Goal: Transaction & Acquisition: Purchase product/service

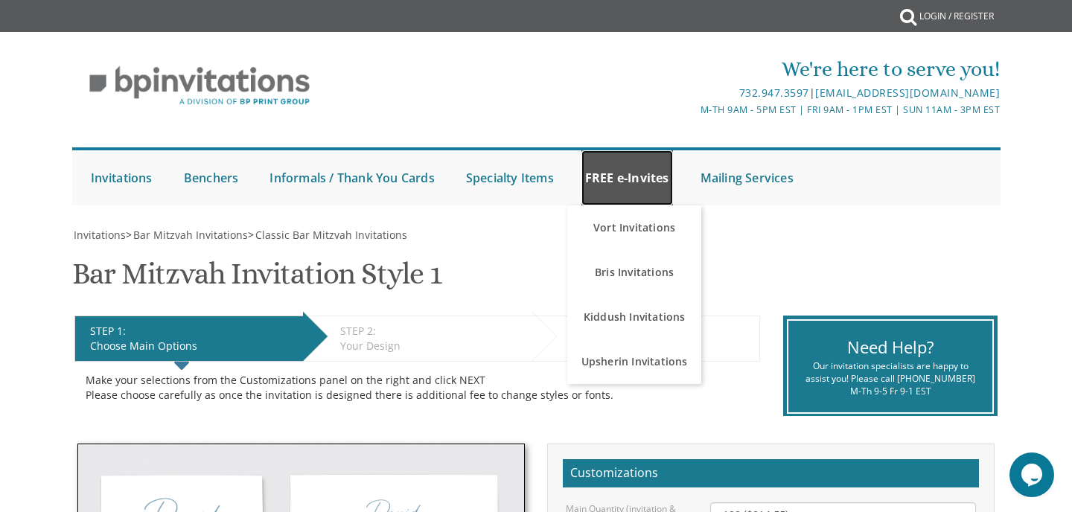
click at [660, 162] on link "FREE e-Invites" at bounding box center [627, 177] width 92 height 55
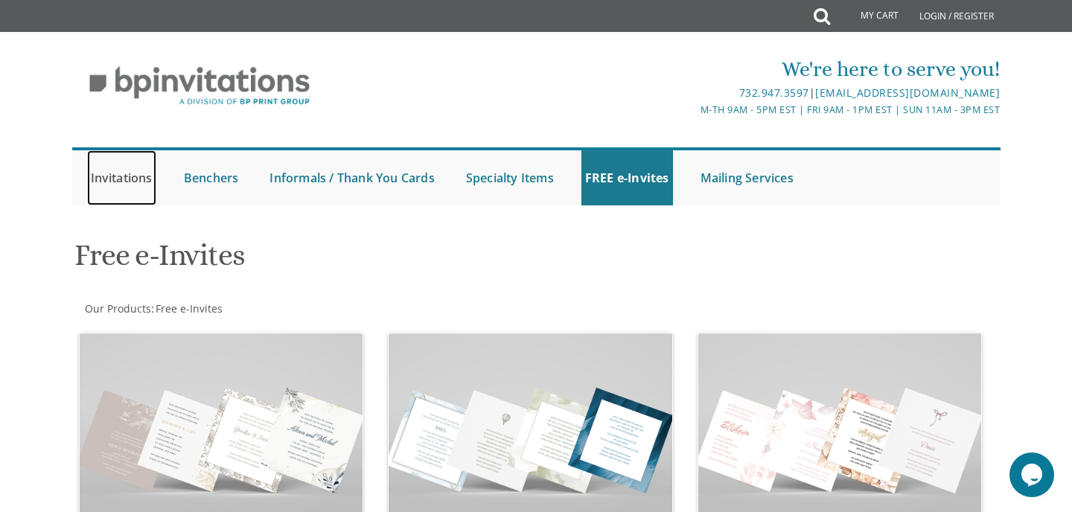
click at [122, 185] on link "Invitations" at bounding box center [121, 177] width 69 height 55
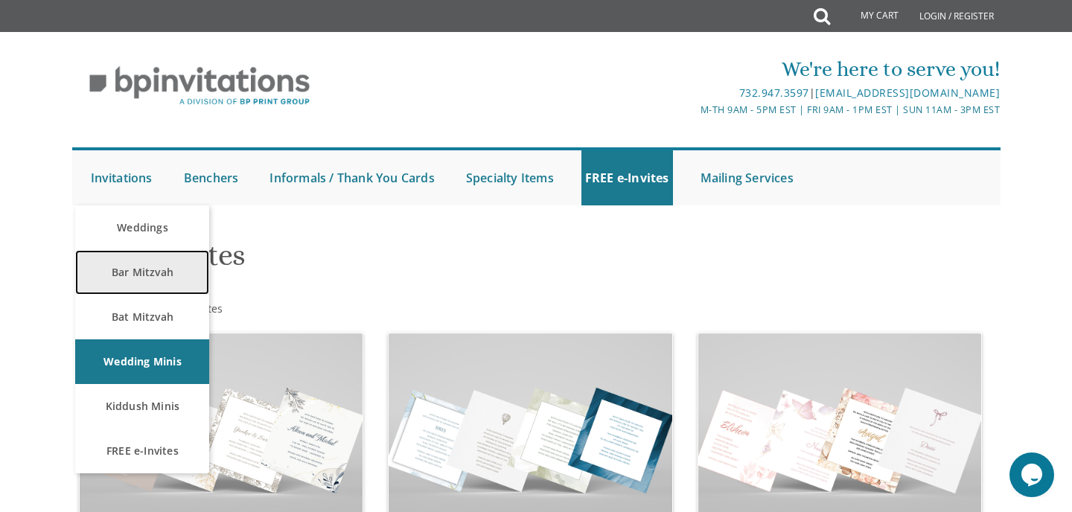
click at [161, 267] on link "Bar Mitzvah" at bounding box center [142, 272] width 134 height 45
click at [132, 263] on link "Bar Mitzvah" at bounding box center [142, 272] width 134 height 45
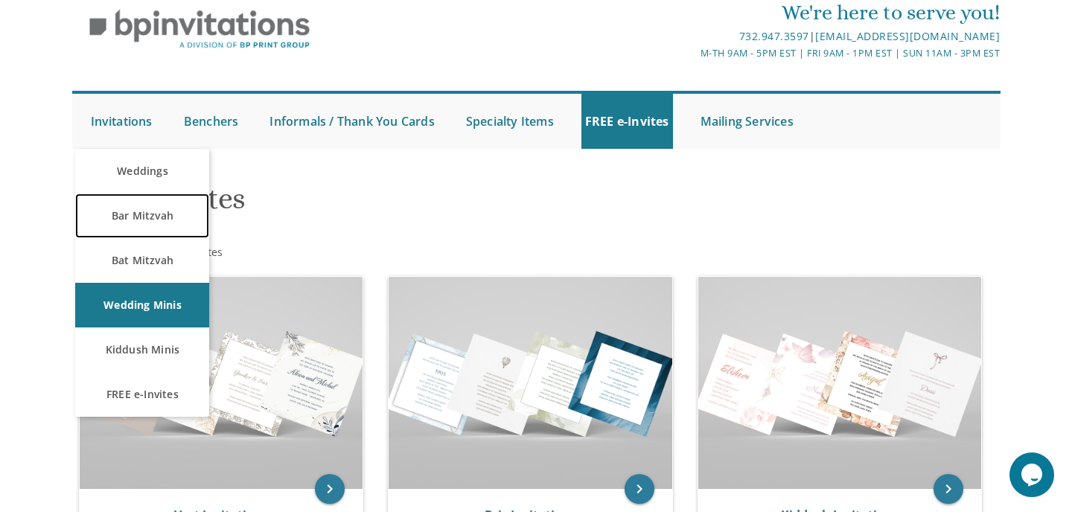
scroll to position [92, 0]
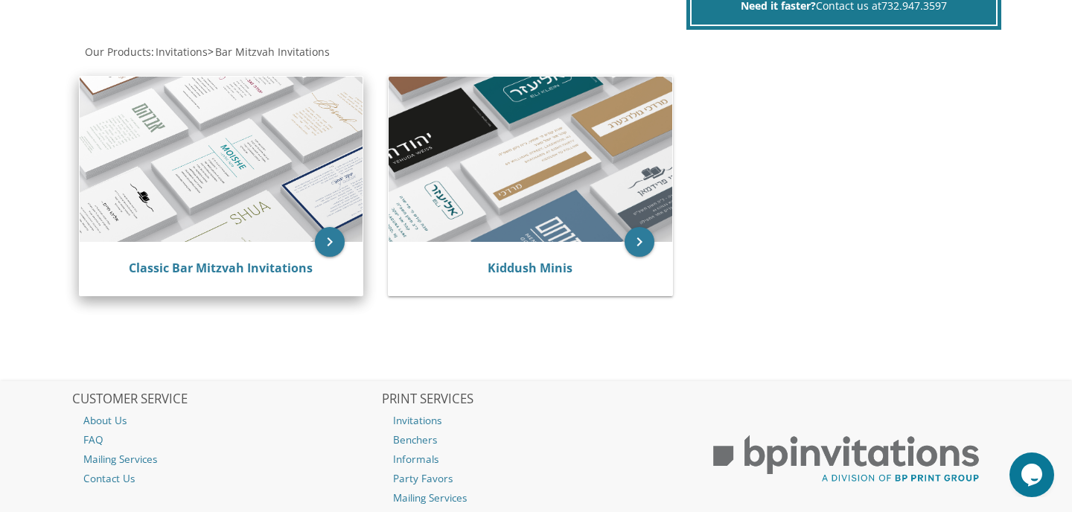
click at [263, 200] on img at bounding box center [222, 159] width 284 height 165
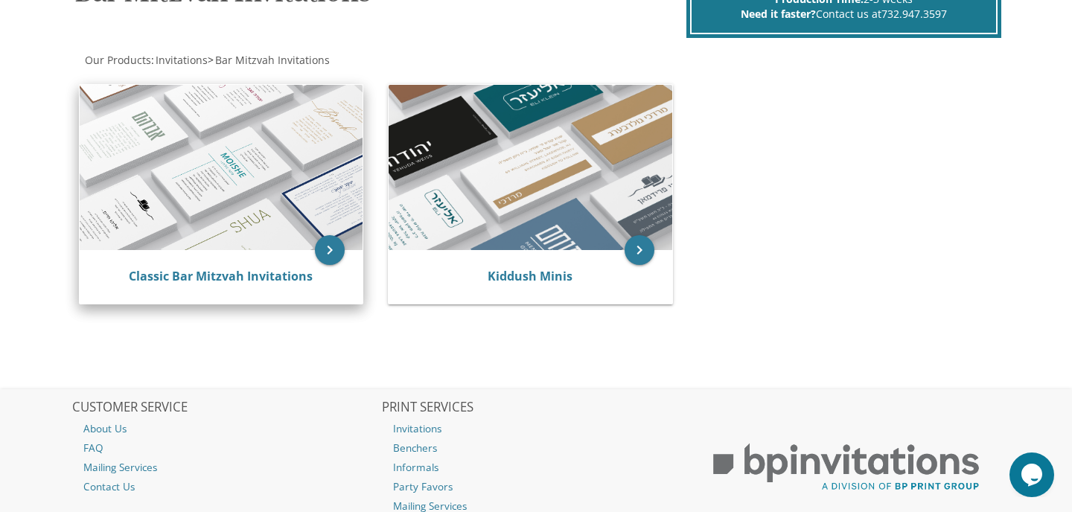
scroll to position [263, 0]
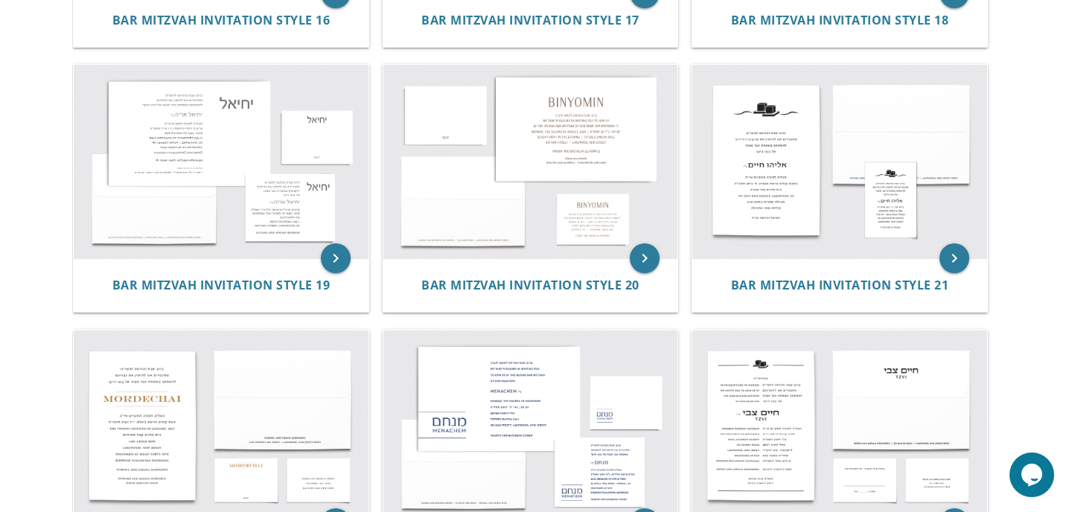
scroll to position [1846, 0]
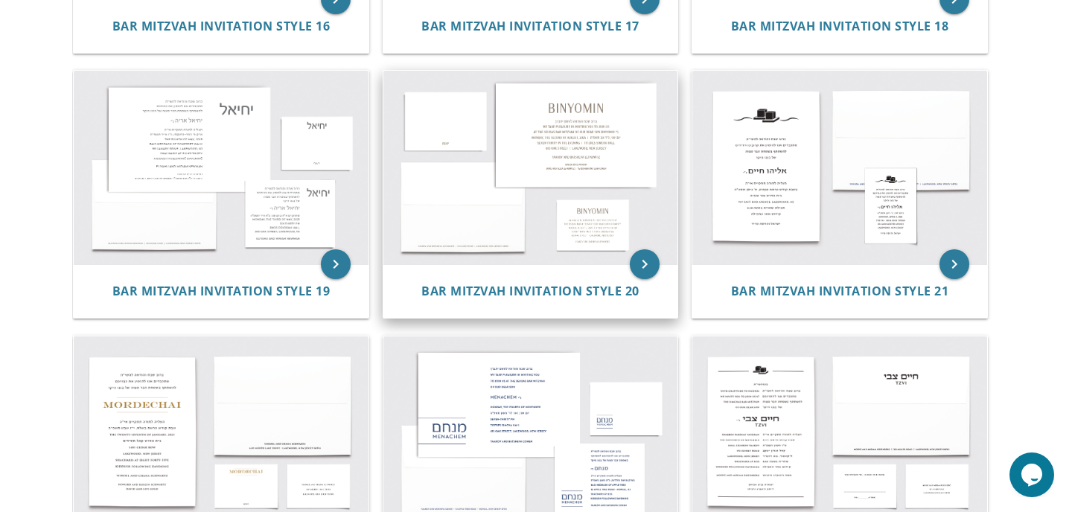
click at [559, 121] on img at bounding box center [530, 167] width 295 height 193
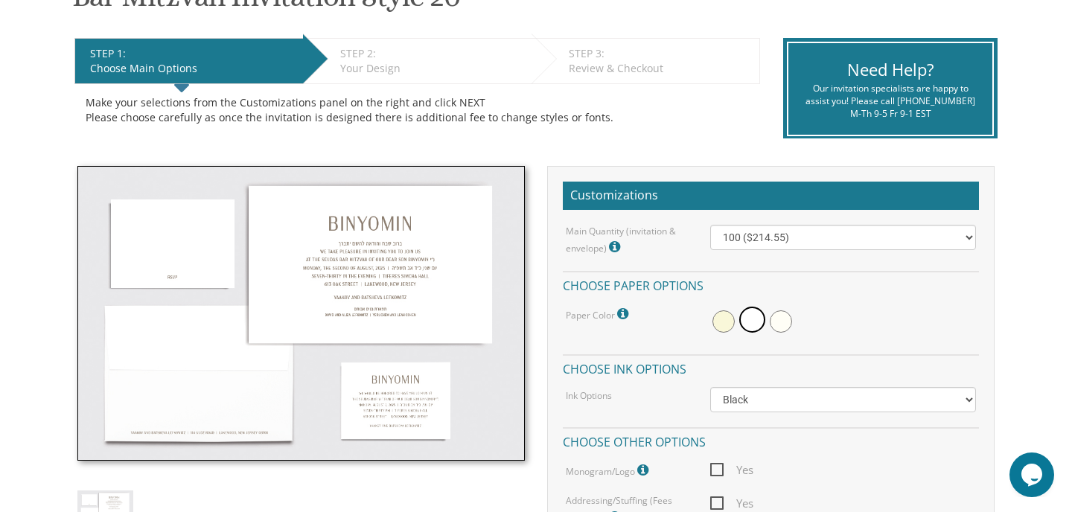
scroll to position [273, 0]
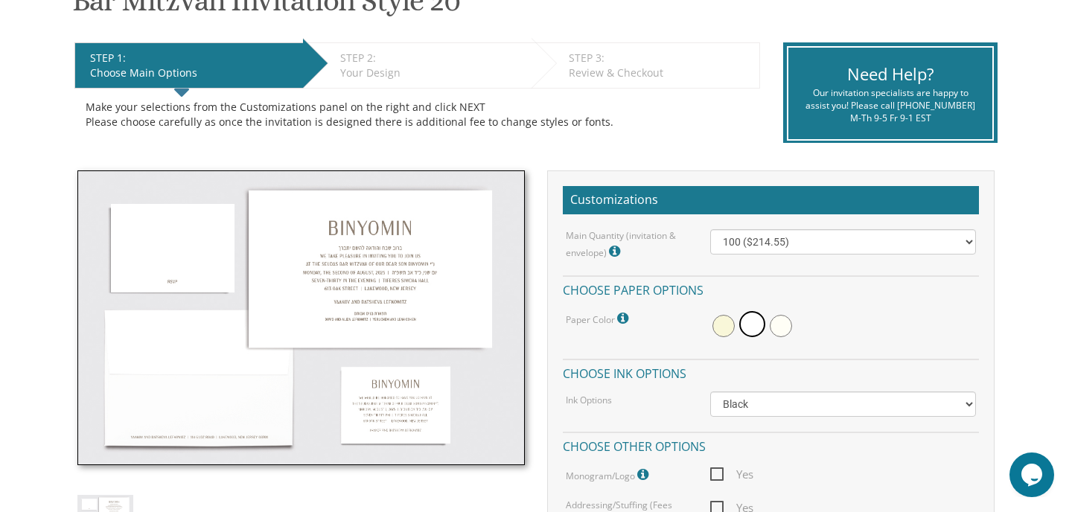
click at [406, 67] on div "Your Design" at bounding box center [432, 72] width 184 height 15
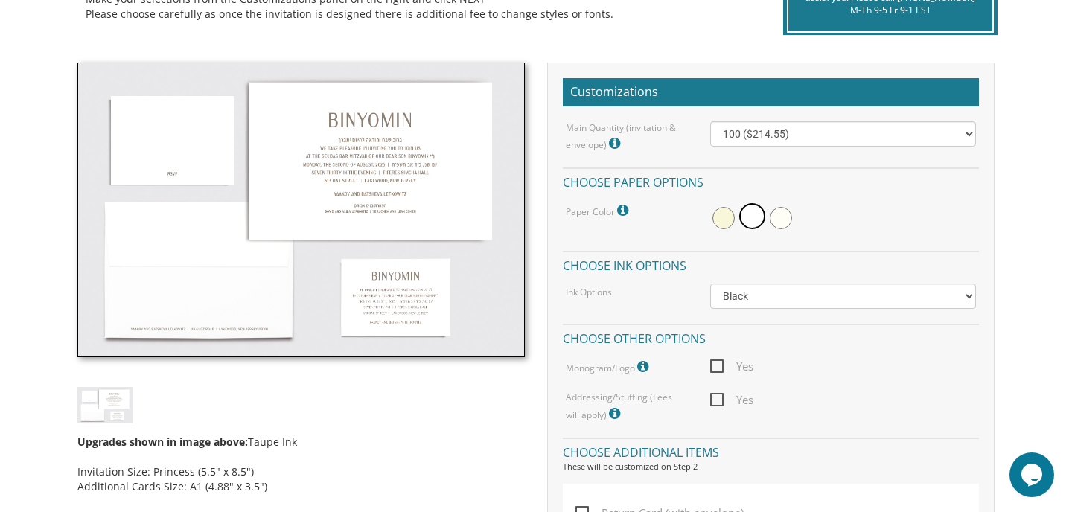
scroll to position [386, 0]
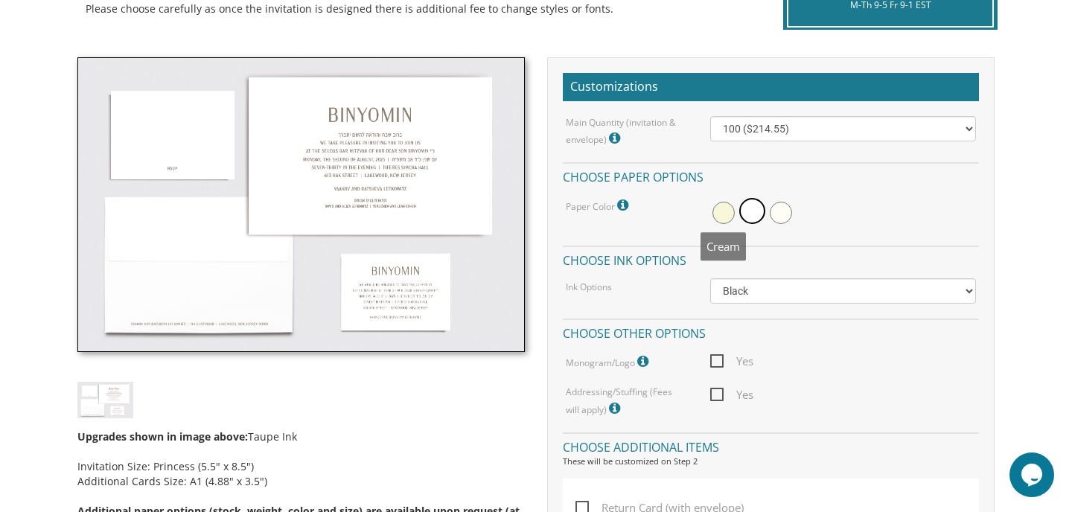
click at [713, 207] on span at bounding box center [723, 213] width 22 height 22
click at [749, 216] on span at bounding box center [754, 213] width 22 height 22
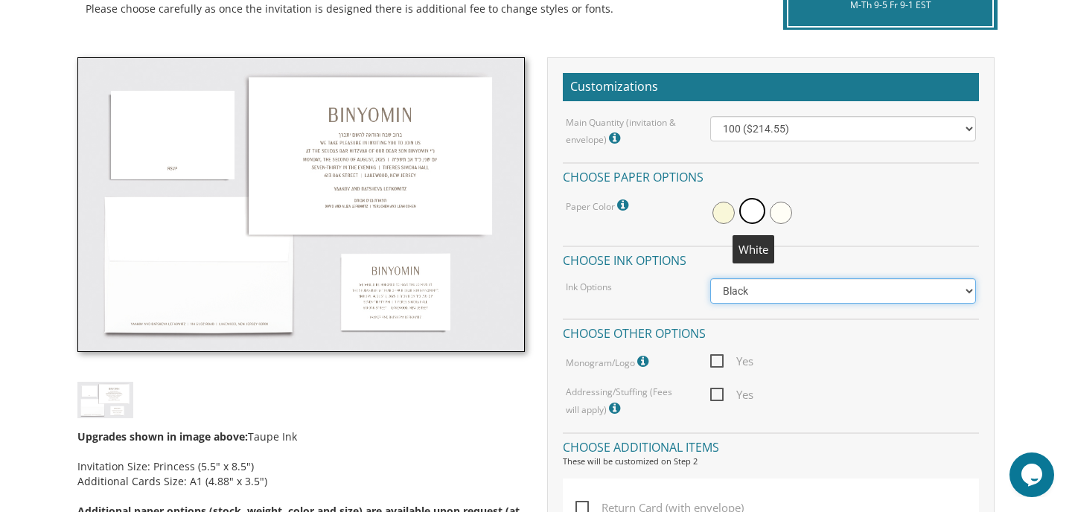
click at [804, 293] on select "Black Colored Ink ($65.00) Black + One Color ($100.00) Two Colors ($137.95)" at bounding box center [843, 290] width 266 height 25
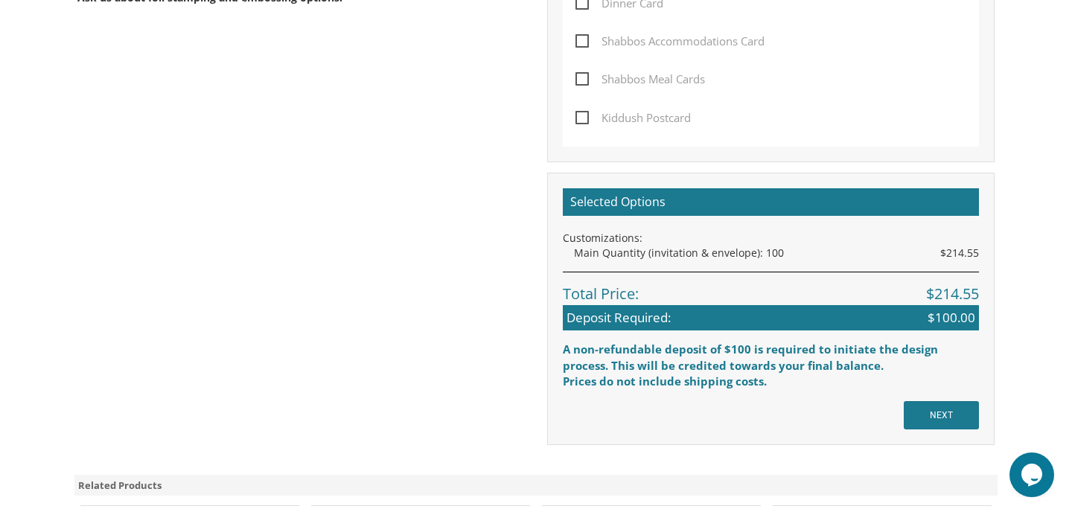
scroll to position [932, 0]
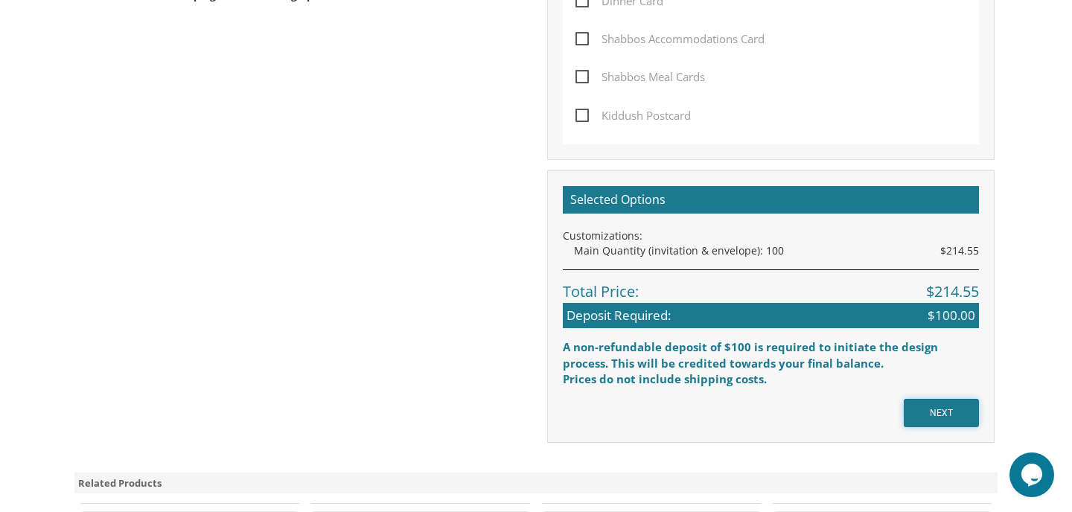
click at [940, 419] on input "NEXT" at bounding box center [940, 413] width 75 height 28
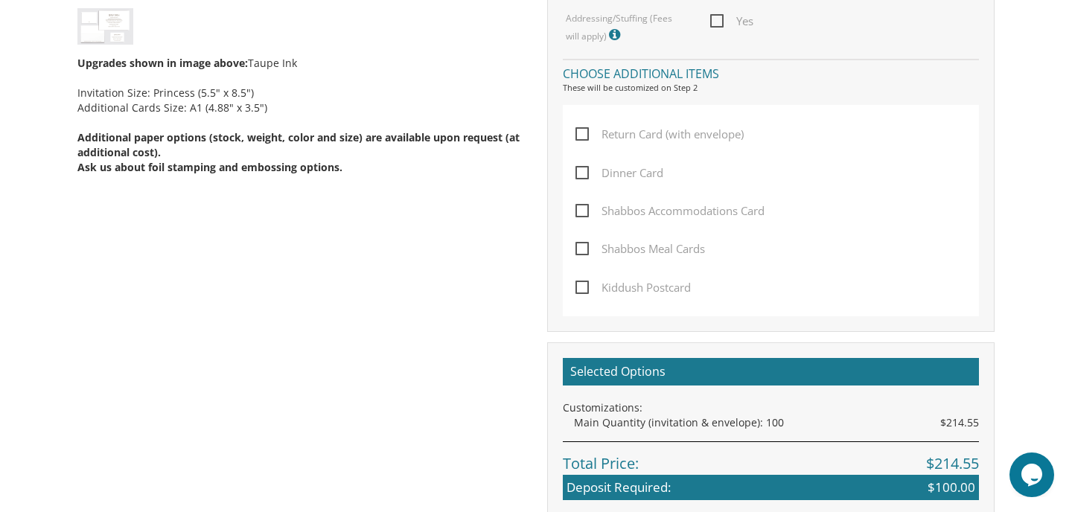
scroll to position [490, 0]
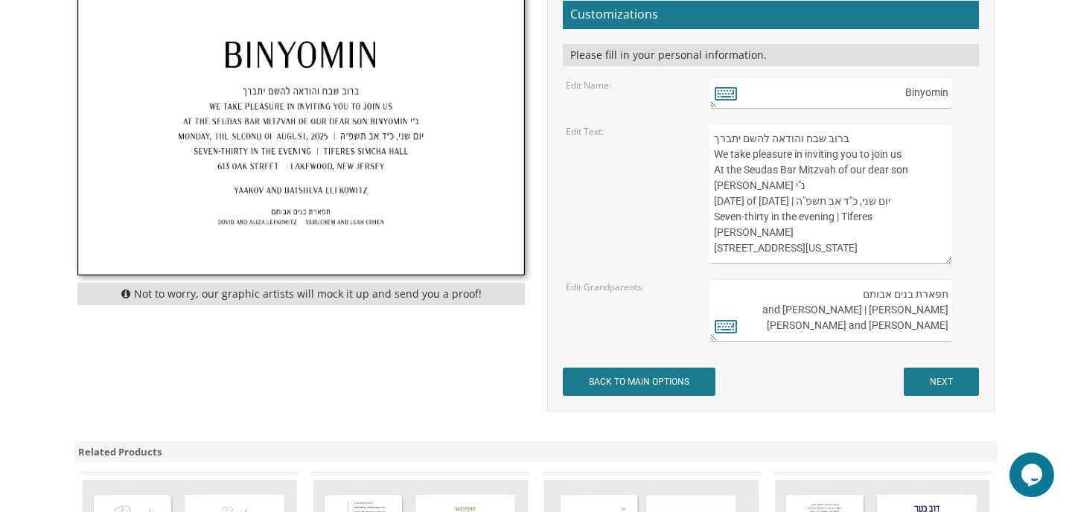
scroll to position [470, 0]
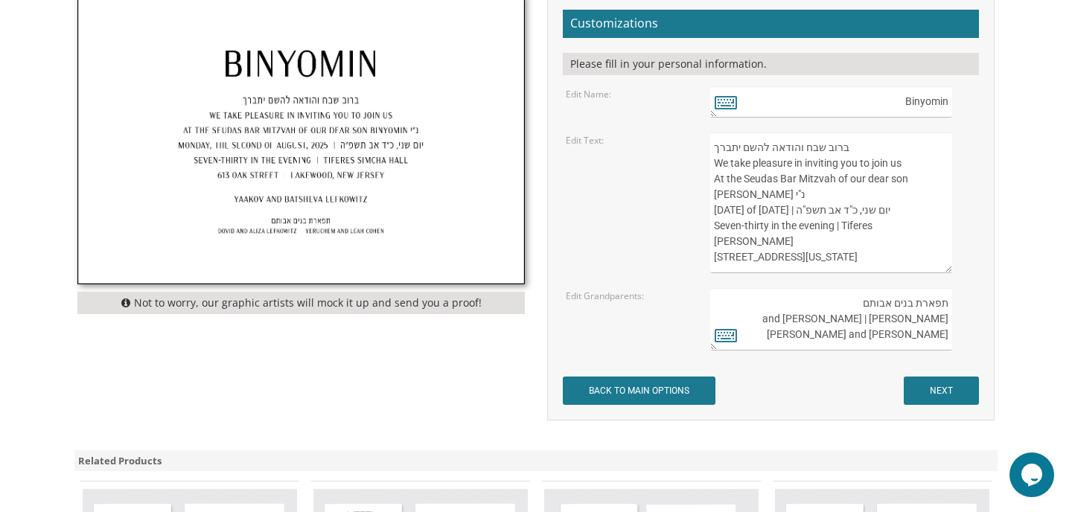
click at [835, 217] on textarea "ברוב שבח והודאה להשם יתברך We take pleasure in inviting you to join us At the S…" at bounding box center [831, 202] width 242 height 141
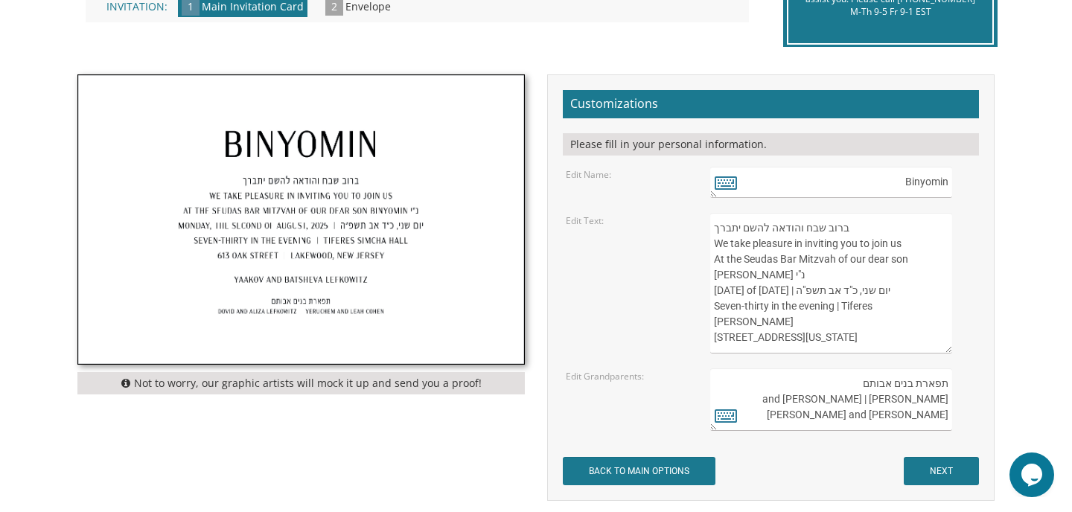
scroll to position [424, 0]
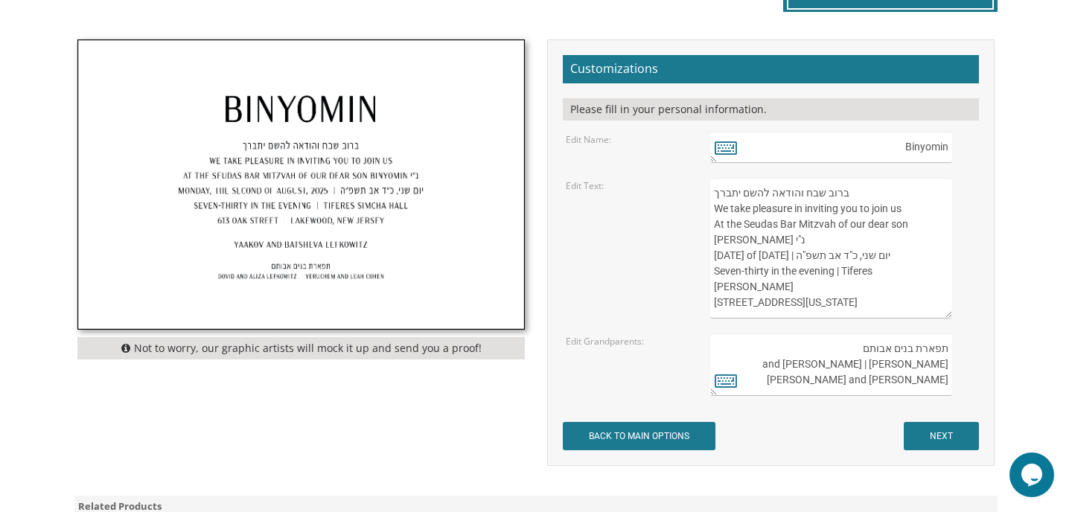
click at [908, 342] on textarea "תפארת בנים אבותם Dovid and Aliza Lefkowitz | Yeruchem and Leah Cohen" at bounding box center [831, 364] width 242 height 63
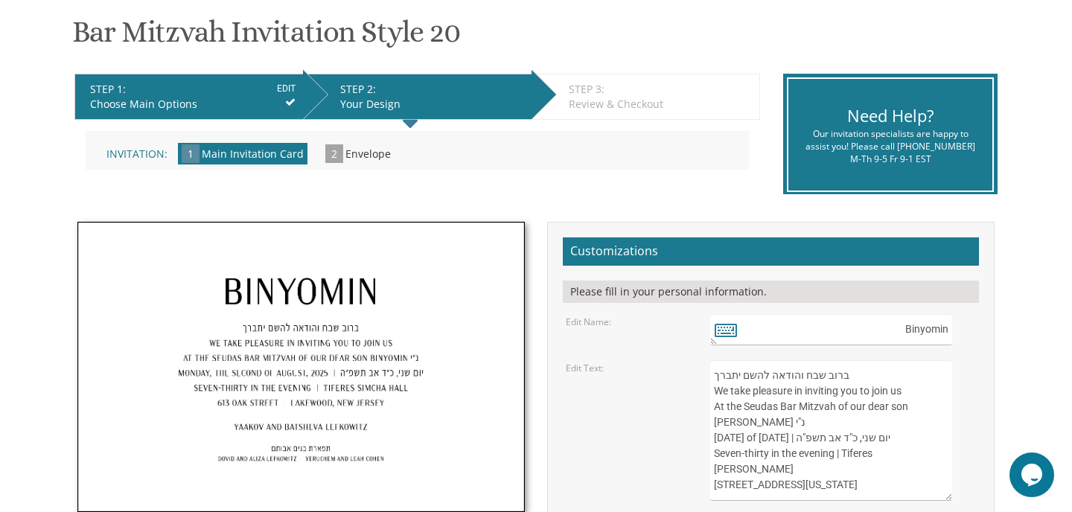
scroll to position [0, 0]
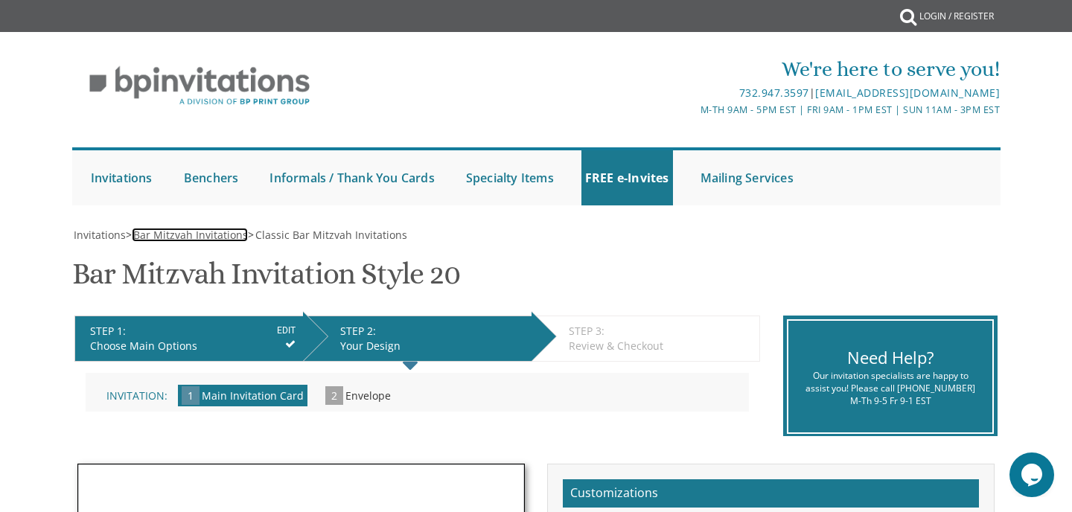
click at [234, 237] on span "Bar Mitzvah Invitations" at bounding box center [190, 235] width 115 height 14
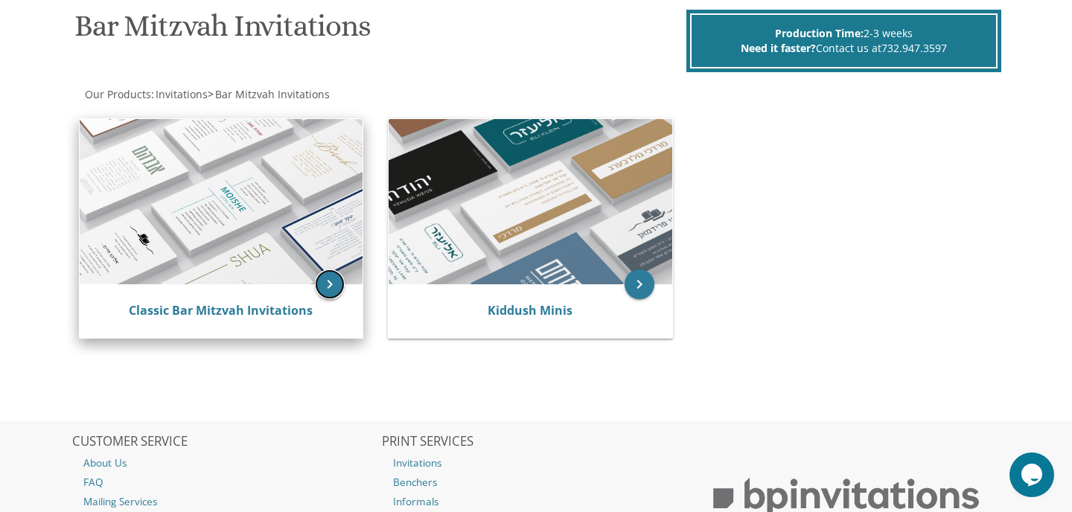
click at [331, 288] on icon "keyboard_arrow_right" at bounding box center [330, 284] width 30 height 30
click at [174, 188] on img at bounding box center [222, 201] width 284 height 165
click at [280, 310] on link "Classic Bar Mitzvah Invitations" at bounding box center [221, 310] width 184 height 16
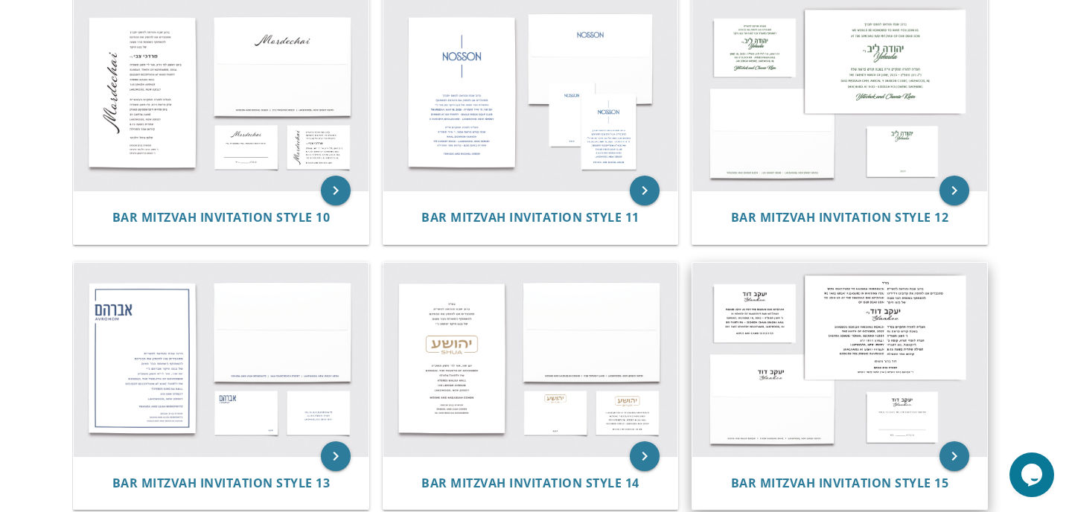
scroll to position [1129, 0]
